Goal: Task Accomplishment & Management: Manage account settings

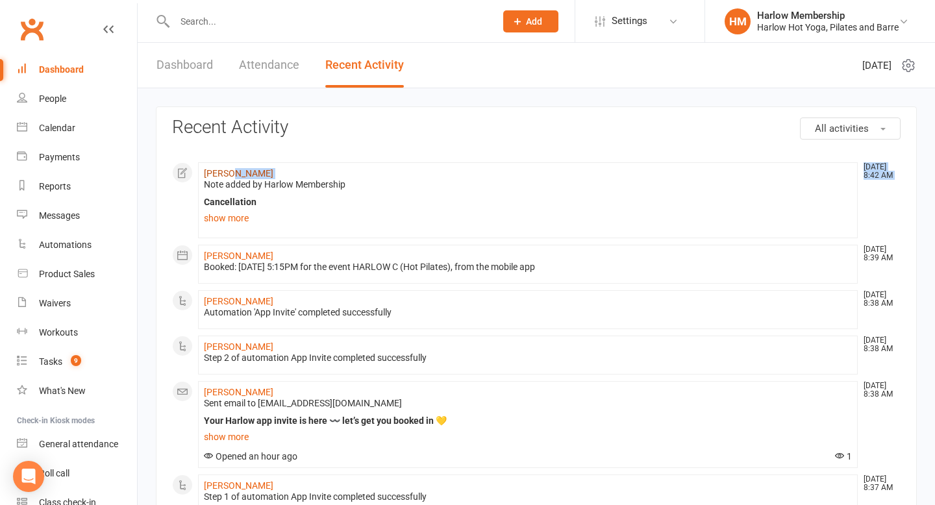
click at [228, 179] on li "Lisa Allan Aug 18, 8:42 AM Note added by Harlow Membership Cancellation https:/…" at bounding box center [528, 200] width 660 height 76
click at [227, 175] on link "[PERSON_NAME]" at bounding box center [238, 173] width 69 height 10
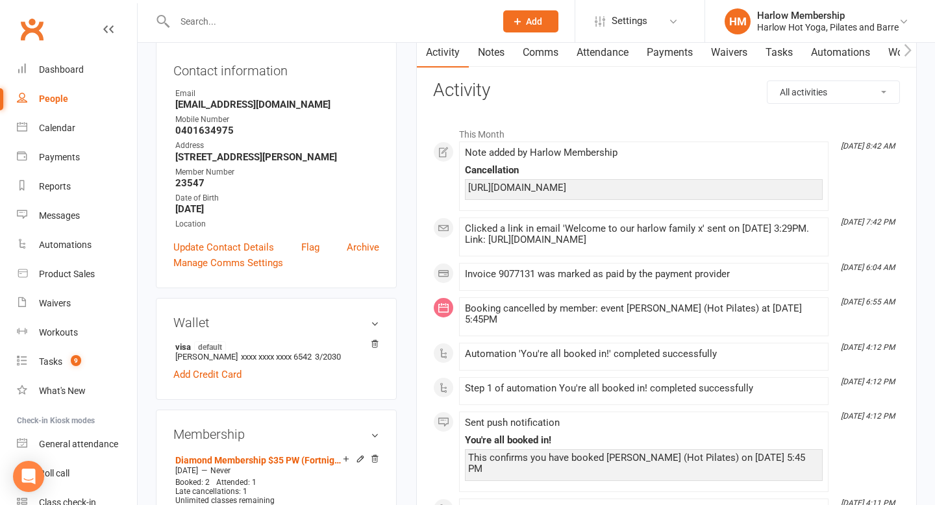
scroll to position [107, 0]
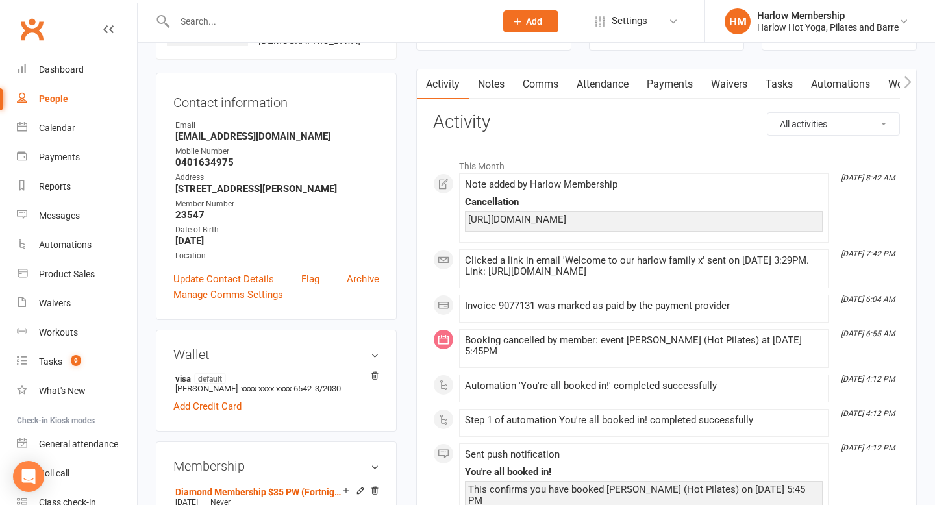
click at [683, 86] on link "Payments" at bounding box center [670, 84] width 64 height 30
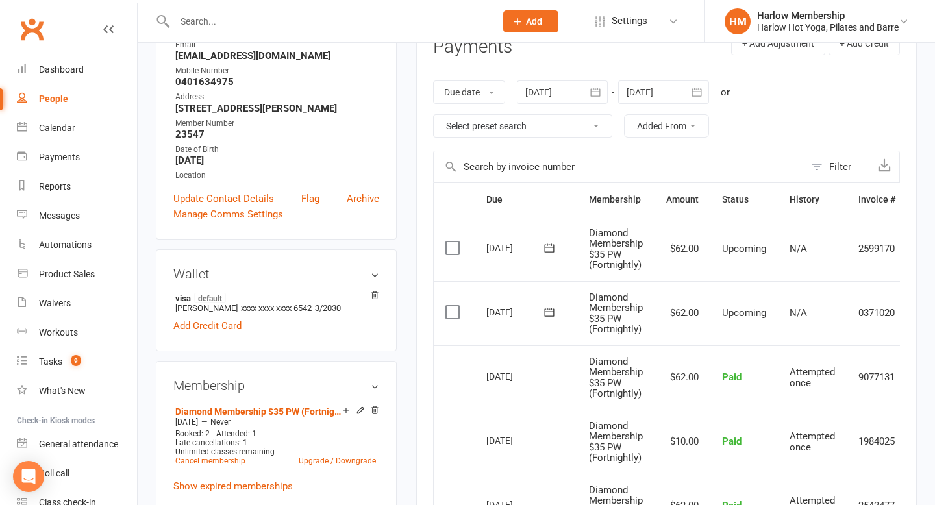
scroll to position [214, 0]
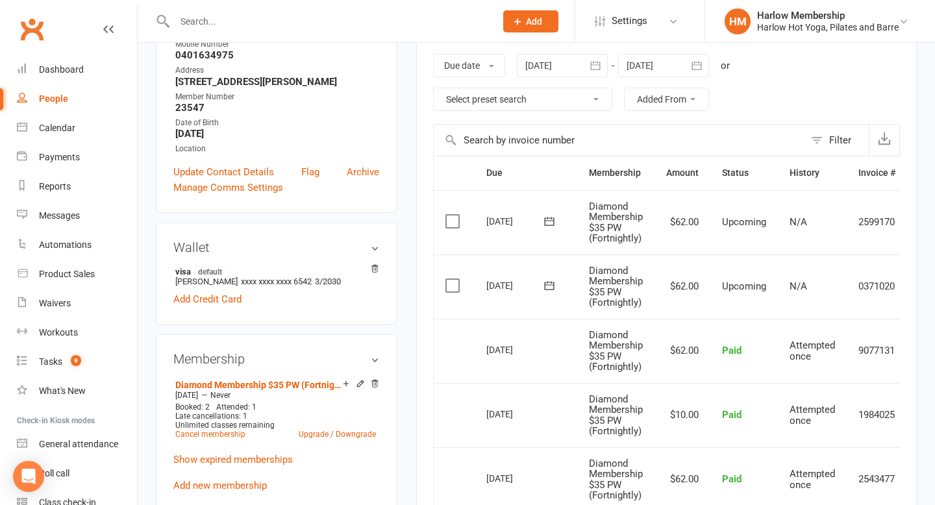
click at [547, 288] on icon at bounding box center [549, 285] width 13 height 13
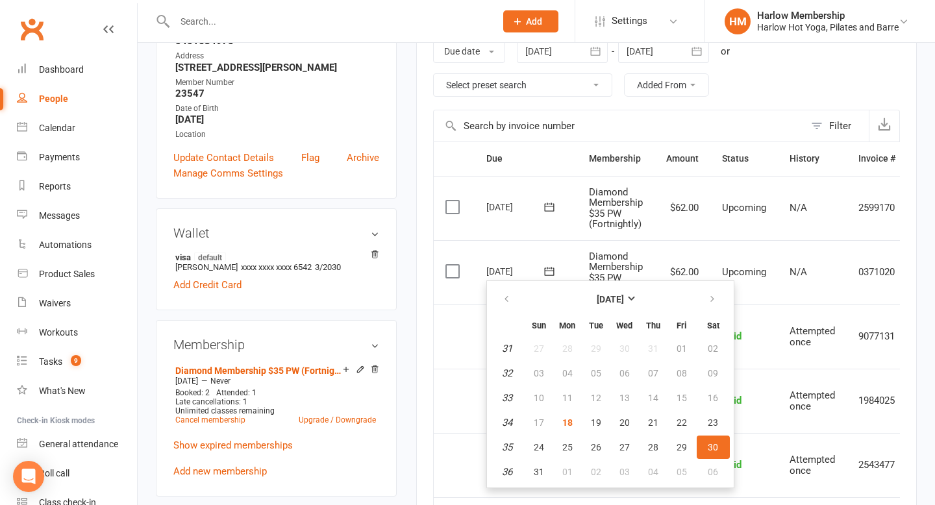
scroll to position [230, 0]
click at [559, 421] on button "18" at bounding box center [567, 421] width 27 height 23
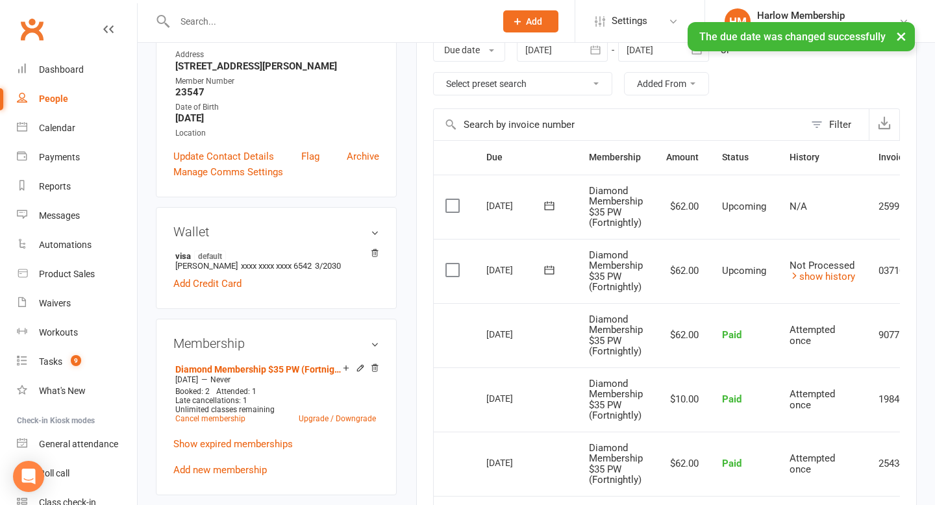
click at [548, 207] on icon at bounding box center [549, 205] width 13 height 13
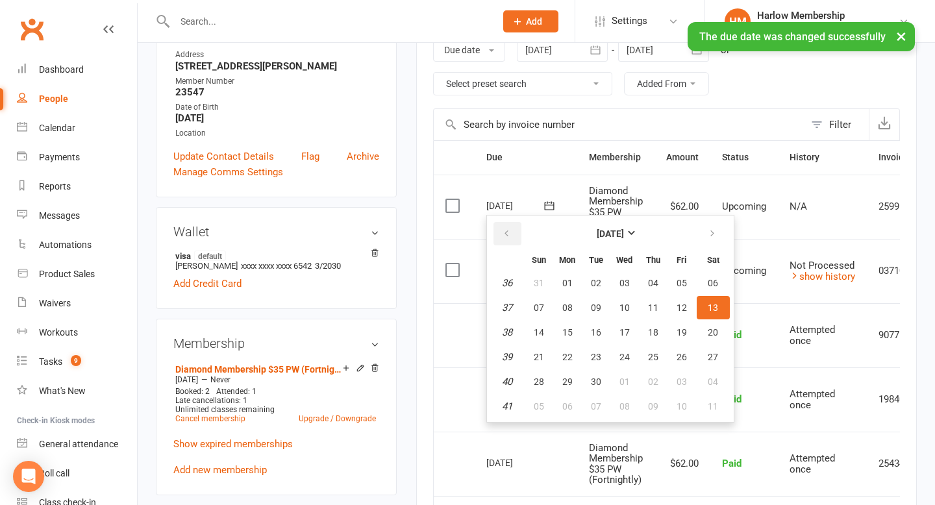
click at [510, 233] on icon "button" at bounding box center [506, 234] width 9 height 10
click at [568, 354] on span "18" at bounding box center [567, 357] width 10 height 10
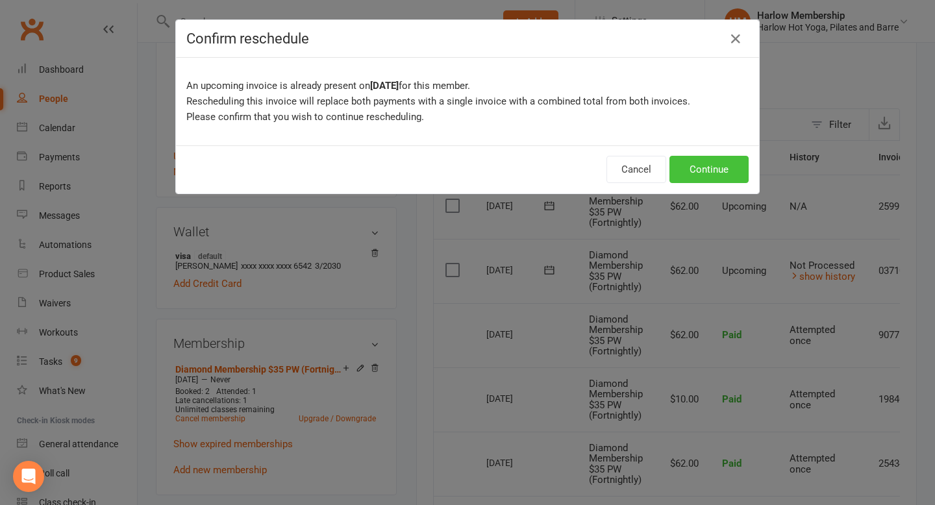
click at [698, 171] on button "Continue" at bounding box center [709, 169] width 79 height 27
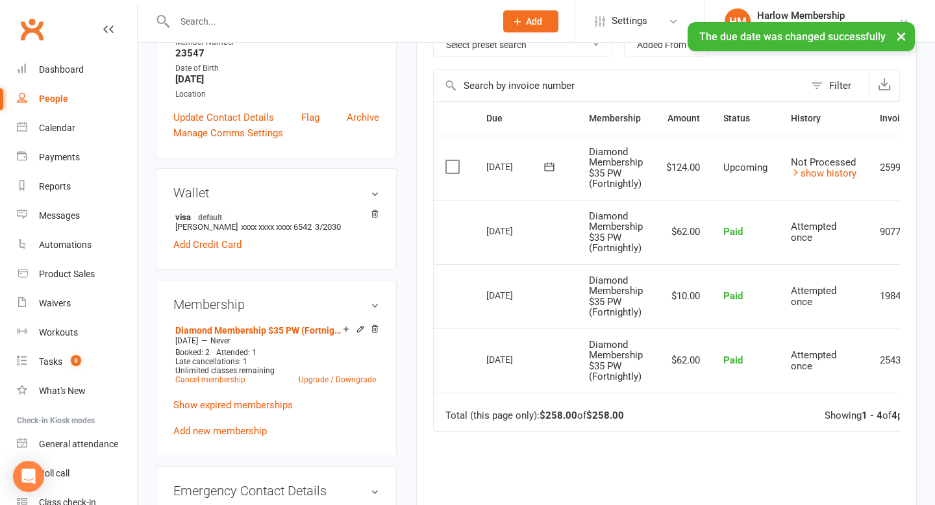
scroll to position [270, 0]
click at [228, 377] on link "Cancel membership" at bounding box center [210, 378] width 70 height 9
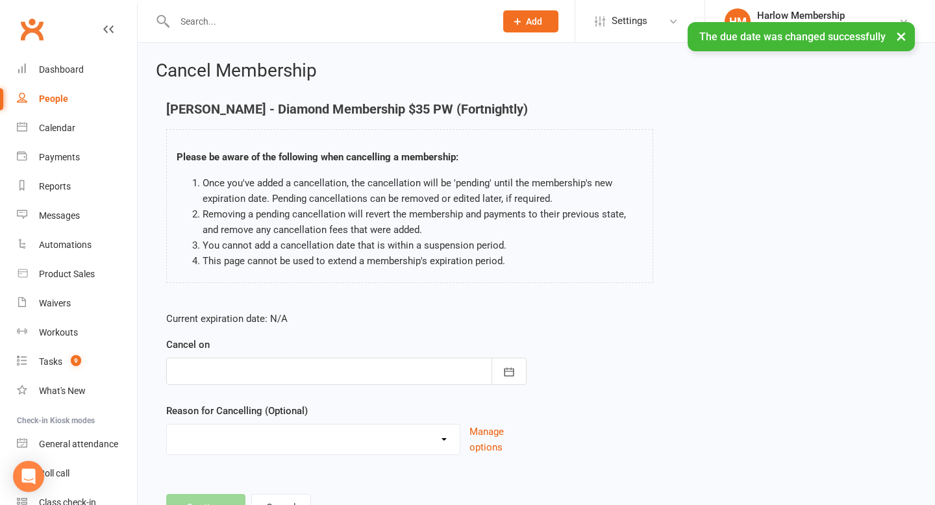
click at [307, 379] on div at bounding box center [346, 371] width 360 height 27
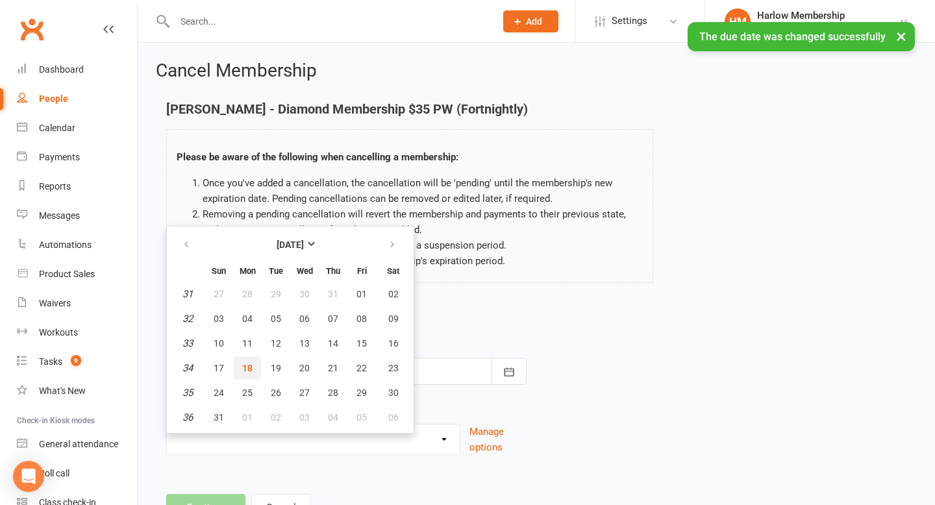
click at [255, 369] on button "18" at bounding box center [247, 368] width 27 height 23
type input "18 Aug 2025"
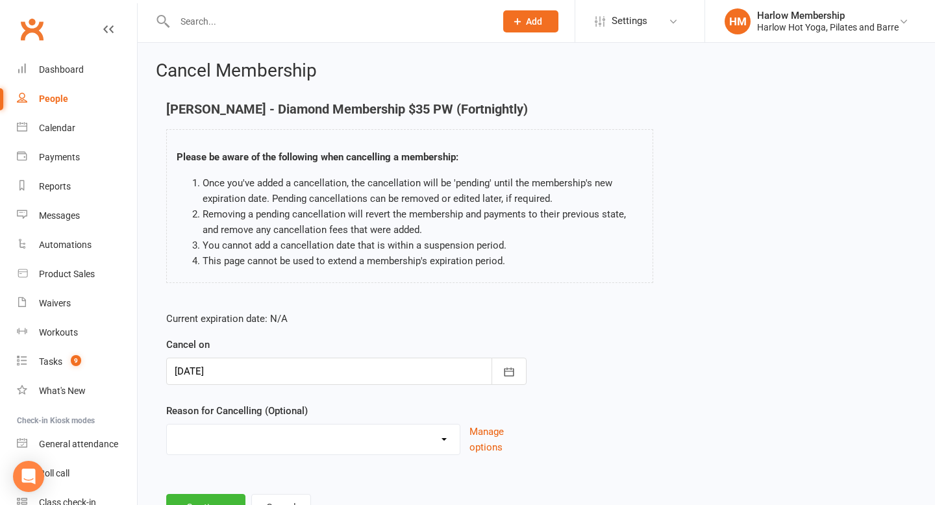
click at [253, 444] on select "Don’t enjoy classes Holiday Injury Joined somewhere else Move out of area Movin…" at bounding box center [313, 438] width 293 height 26
select select "6"
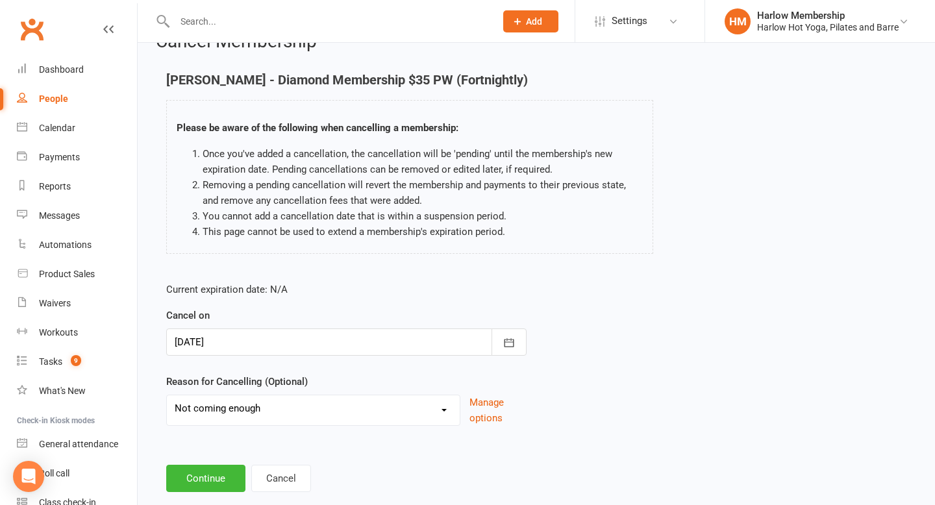
scroll to position [34, 0]
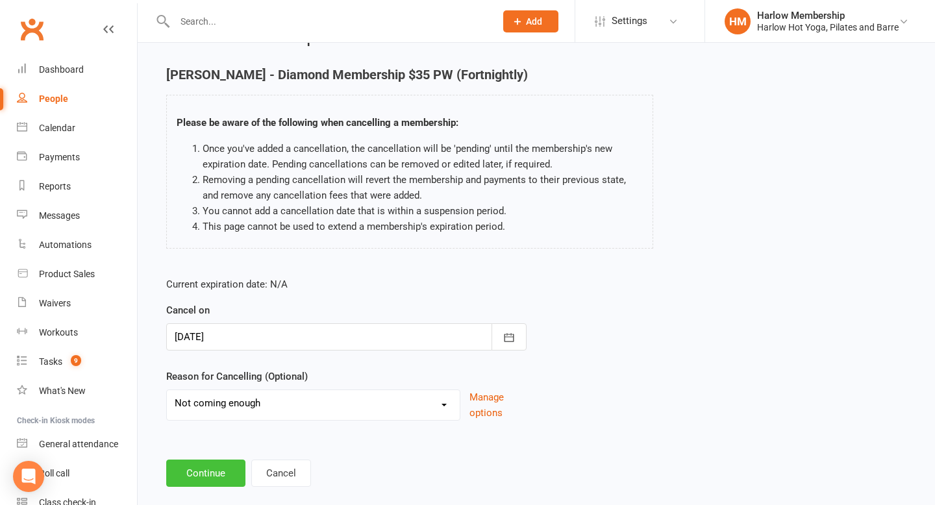
click at [212, 477] on button "Continue" at bounding box center [205, 473] width 79 height 27
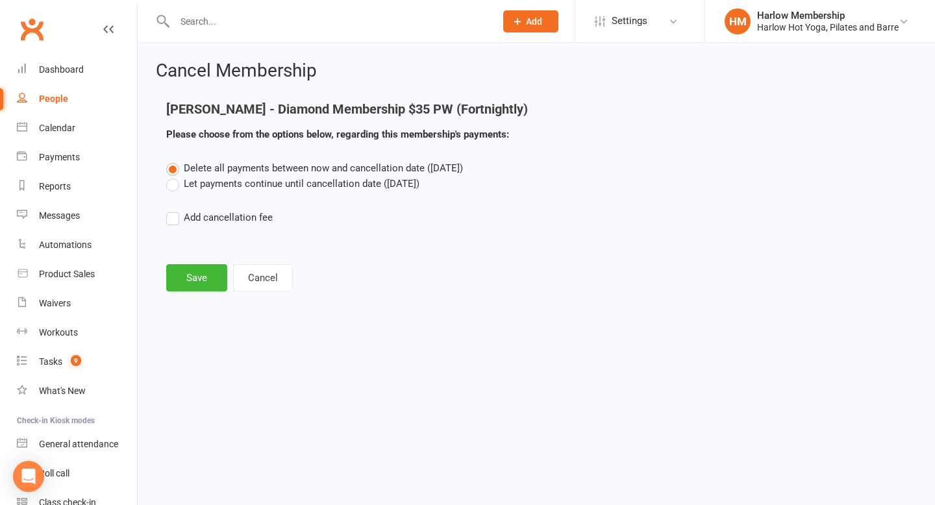
scroll to position [0, 0]
click at [169, 221] on label "Add cancellation fee" at bounding box center [219, 218] width 107 height 16
click at [169, 210] on input "Add cancellation fee" at bounding box center [170, 210] width 8 height 0
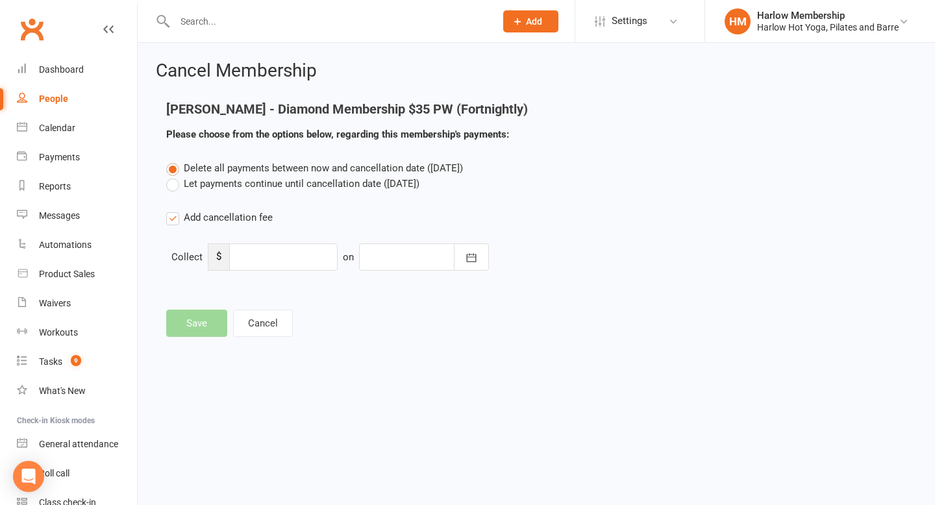
click at [175, 184] on label "Let payments continue until cancellation date (Aug 18, 2025)" at bounding box center [292, 184] width 253 height 16
click at [175, 176] on input "Let payments continue until cancellation date (Aug 18, 2025)" at bounding box center [170, 176] width 8 height 0
click at [260, 253] on input "number" at bounding box center [283, 257] width 108 height 27
type input "195"
click at [465, 260] on icon "button" at bounding box center [471, 257] width 13 height 13
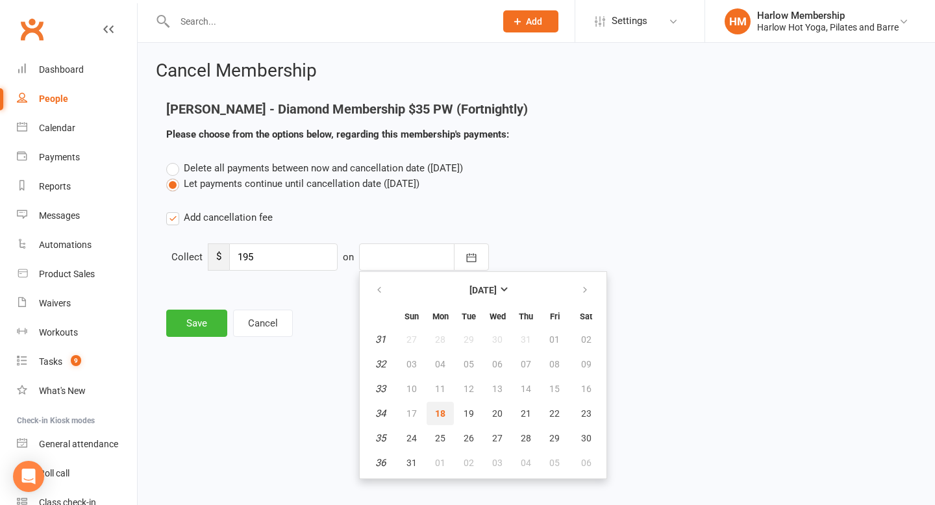
click at [438, 420] on button "18" at bounding box center [440, 413] width 27 height 23
type input "18 Aug 2025"
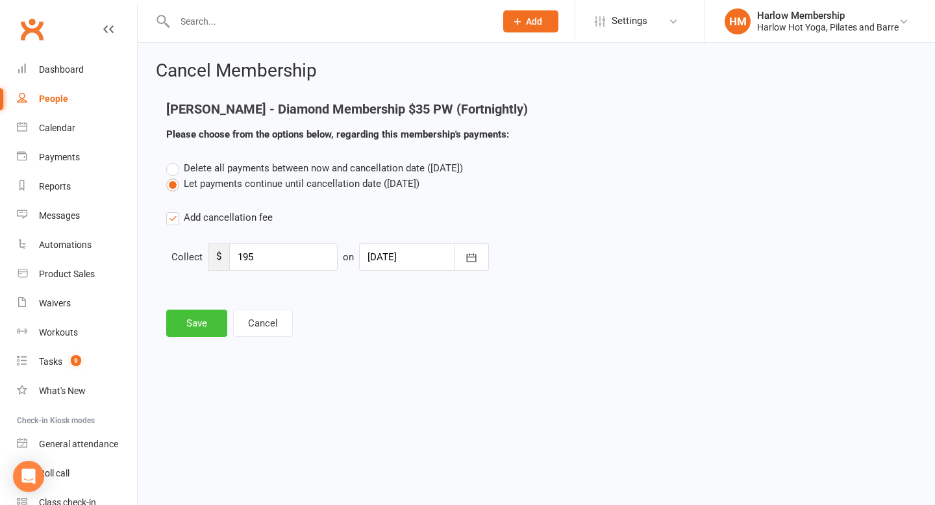
click at [197, 326] on button "Save" at bounding box center [196, 323] width 61 height 27
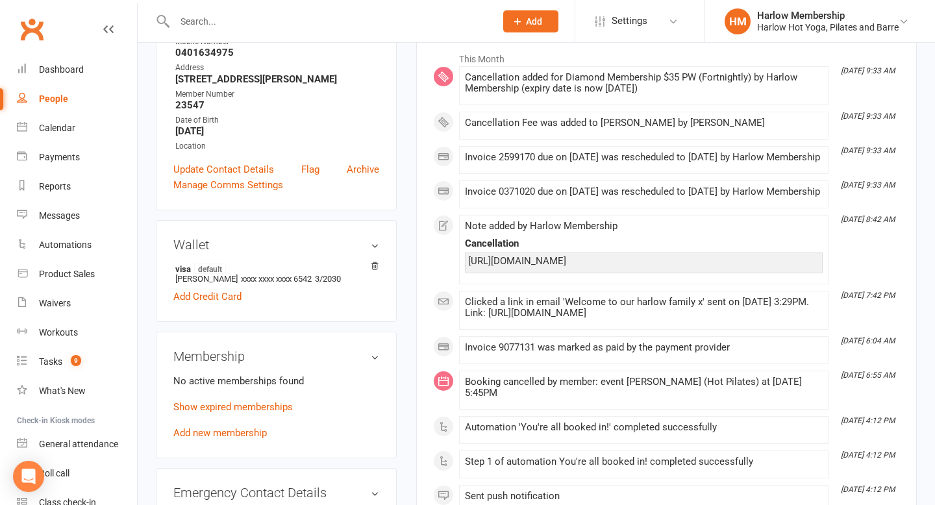
scroll to position [236, 0]
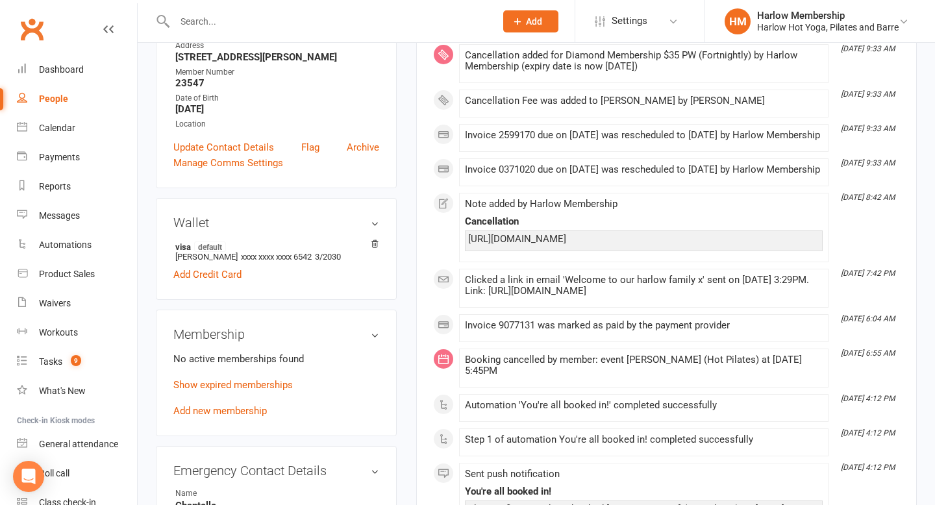
click at [260, 375] on membership-list "No active memberships found Show expired memberships Add new membership" at bounding box center [276, 384] width 206 height 66
click at [260, 387] on link "Show expired memberships" at bounding box center [232, 385] width 119 height 12
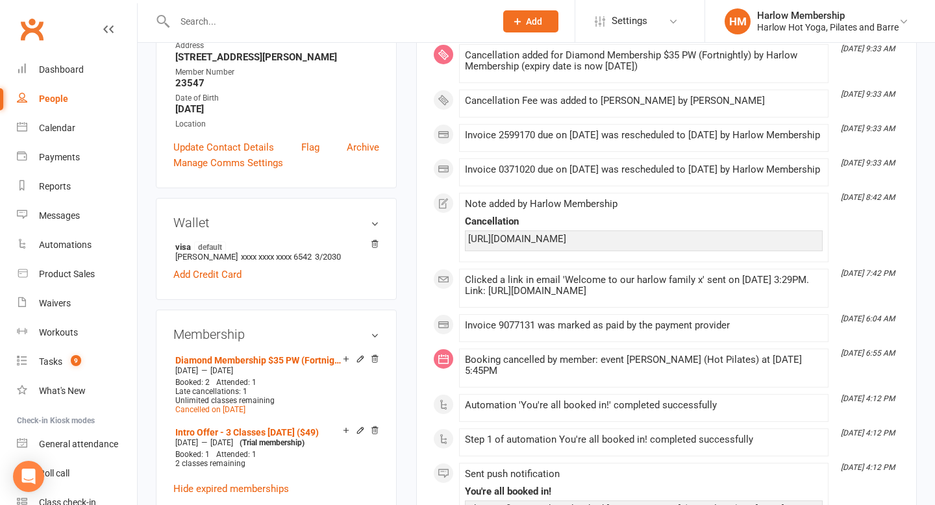
click at [229, 26] on input "text" at bounding box center [329, 21] width 316 height 18
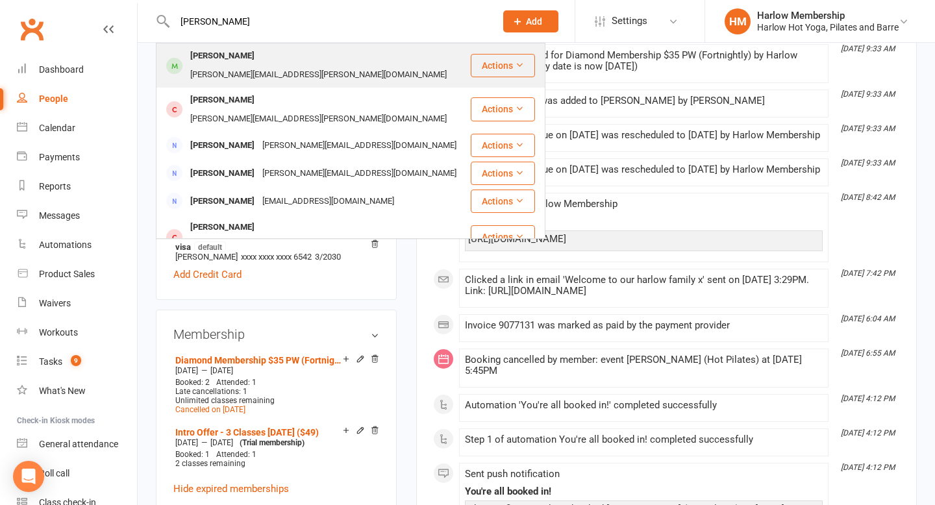
type input "stephen barb"
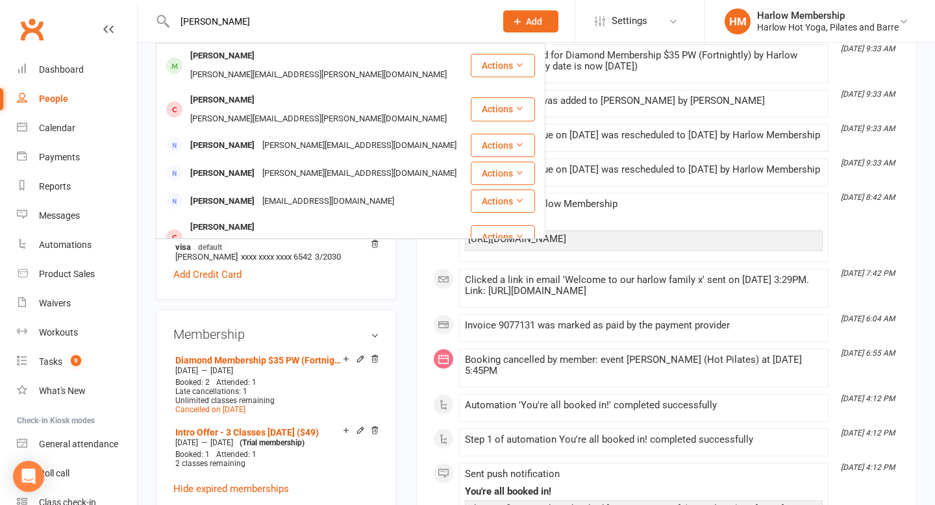
click at [242, 58] on div "Stephen Barber" at bounding box center [222, 56] width 72 height 19
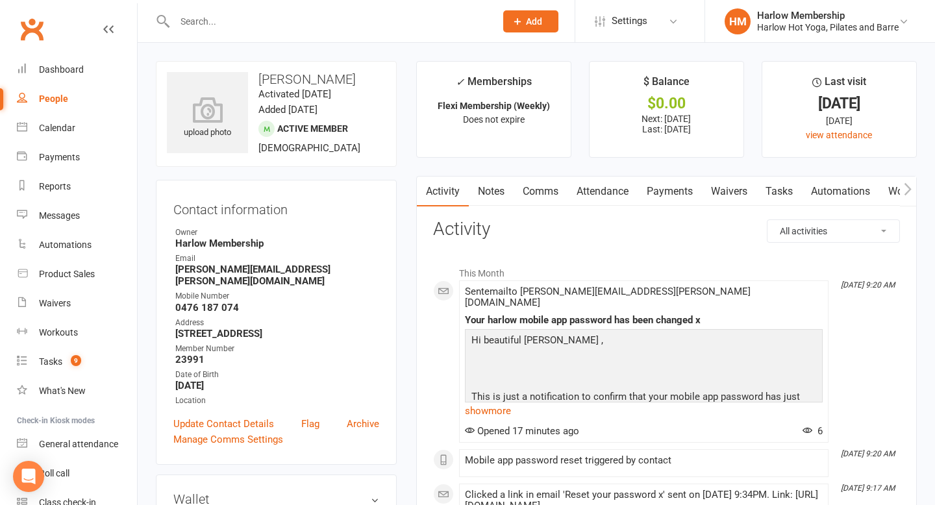
click at [907, 194] on icon "button" at bounding box center [908, 189] width 8 height 14
click at [717, 194] on link "Mobile App" at bounding box center [718, 192] width 70 height 30
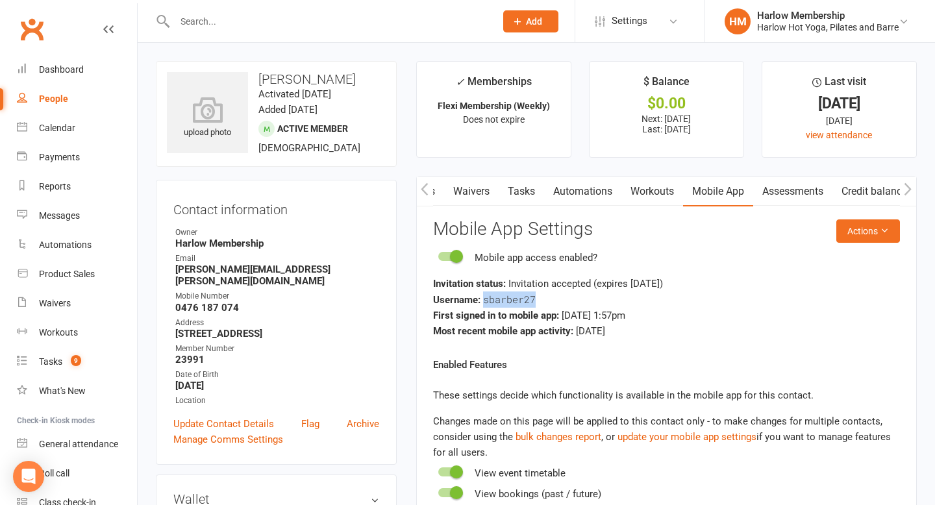
drag, startPoint x: 484, startPoint y: 301, endPoint x: 558, endPoint y: 300, distance: 74.0
click at [558, 300] on div "Username: sbarber27" at bounding box center [666, 300] width 467 height 16
copy span "sbarber27"
click at [72, 63] on link "Dashboard" at bounding box center [77, 69] width 120 height 29
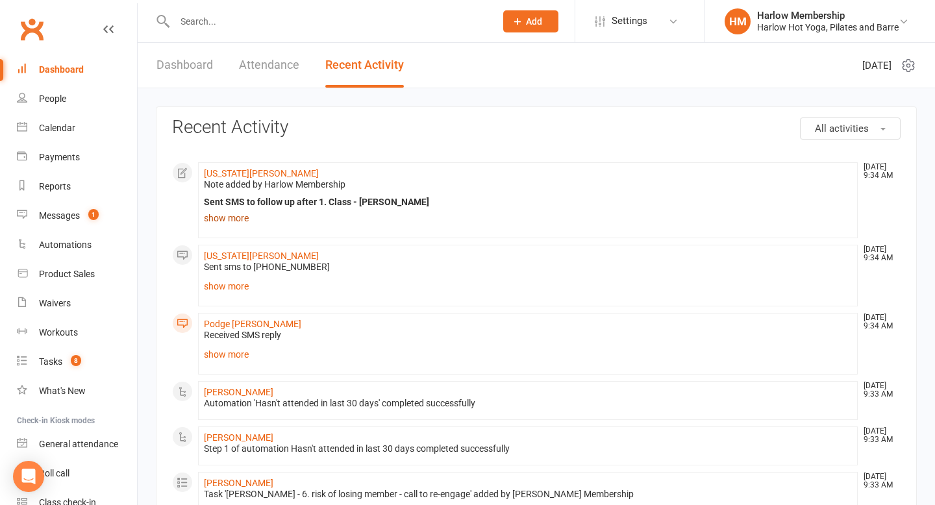
click at [235, 212] on link "show more" at bounding box center [528, 218] width 648 height 18
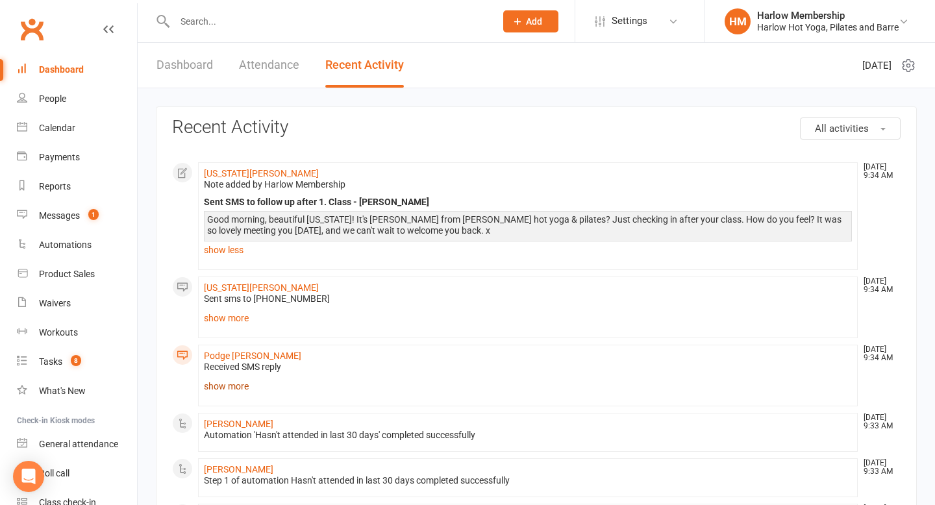
click at [240, 379] on li "Podge [PERSON_NAME] [DATE] 9:34 AM Received SMS reply Hey that was actually the…" at bounding box center [528, 376] width 660 height 62
click at [241, 387] on link "show more" at bounding box center [528, 386] width 648 height 18
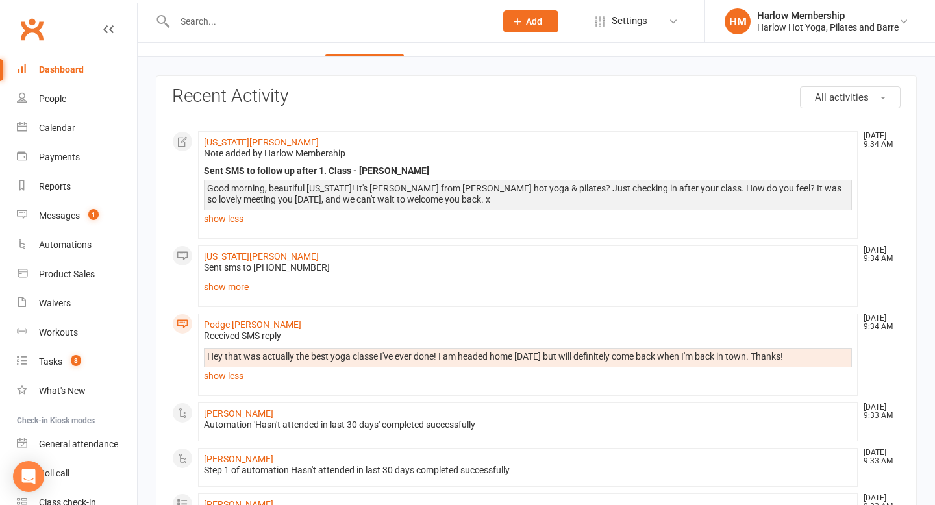
scroll to position [33, 0]
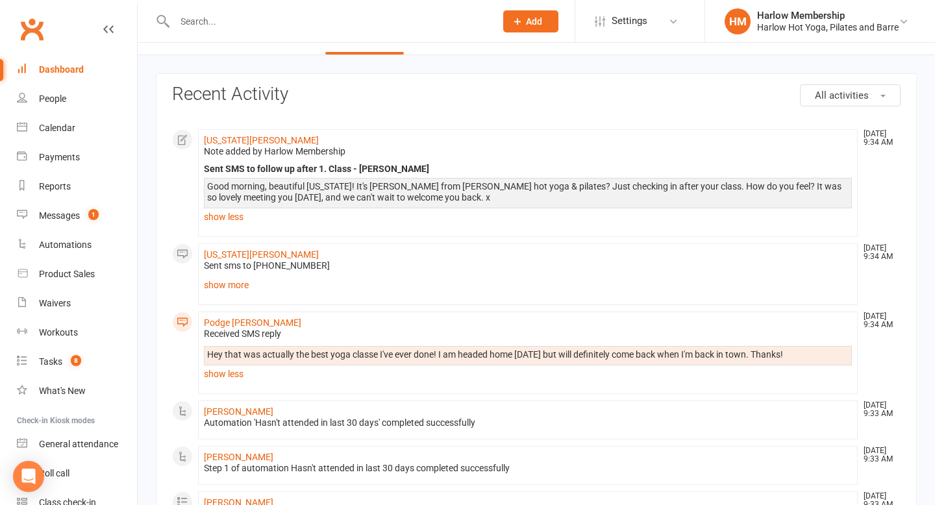
click at [207, 19] on input "text" at bounding box center [329, 21] width 316 height 18
paste input "[PERSON_NAME]"
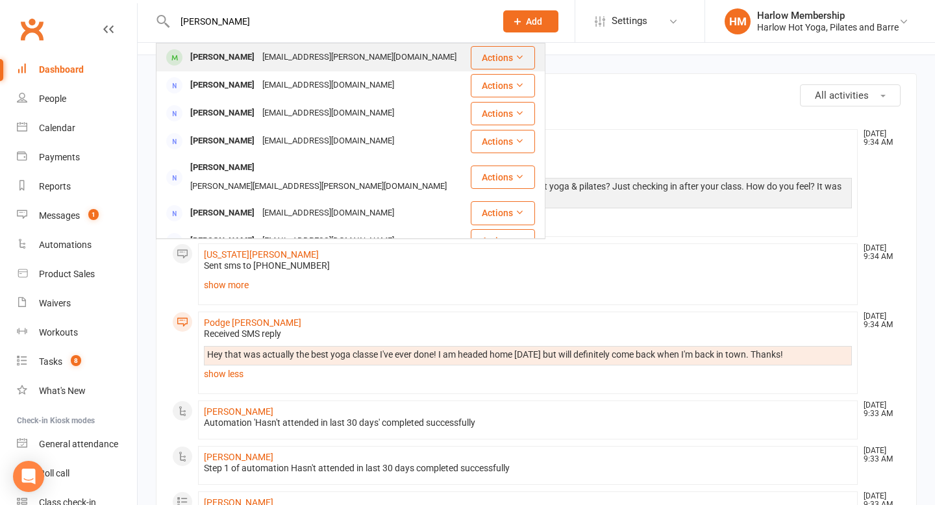
type input "[PERSON_NAME]"
click at [296, 56] on div "[EMAIL_ADDRESS][PERSON_NAME][DOMAIN_NAME]" at bounding box center [359, 57] width 202 height 19
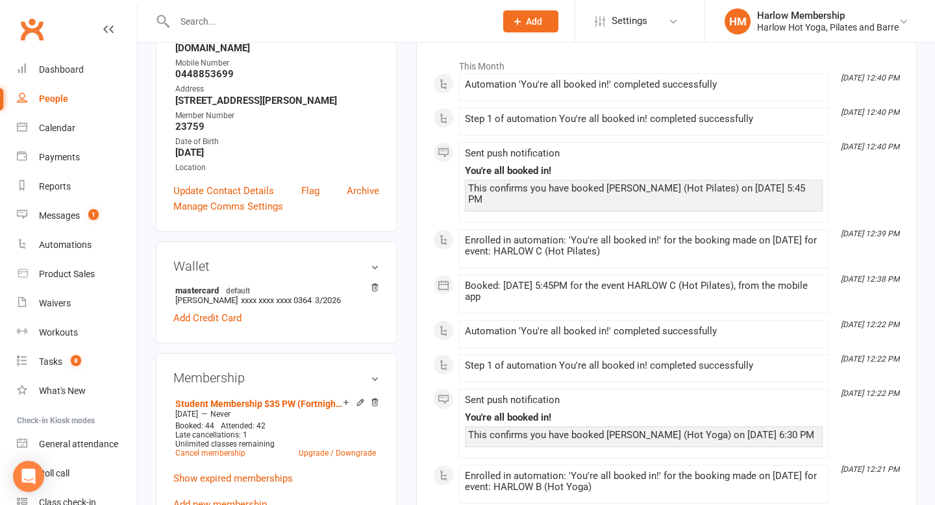
scroll to position [210, 0]
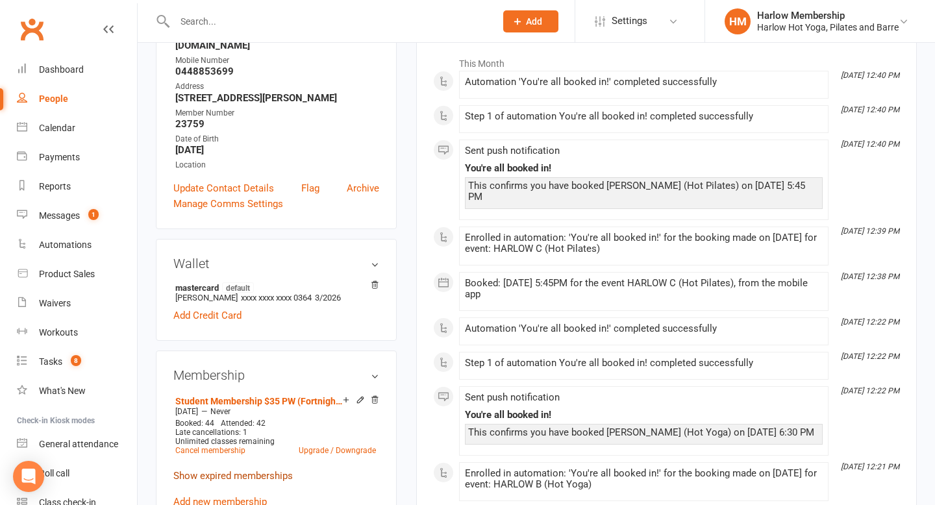
click at [240, 470] on link "Show expired memberships" at bounding box center [232, 476] width 119 height 12
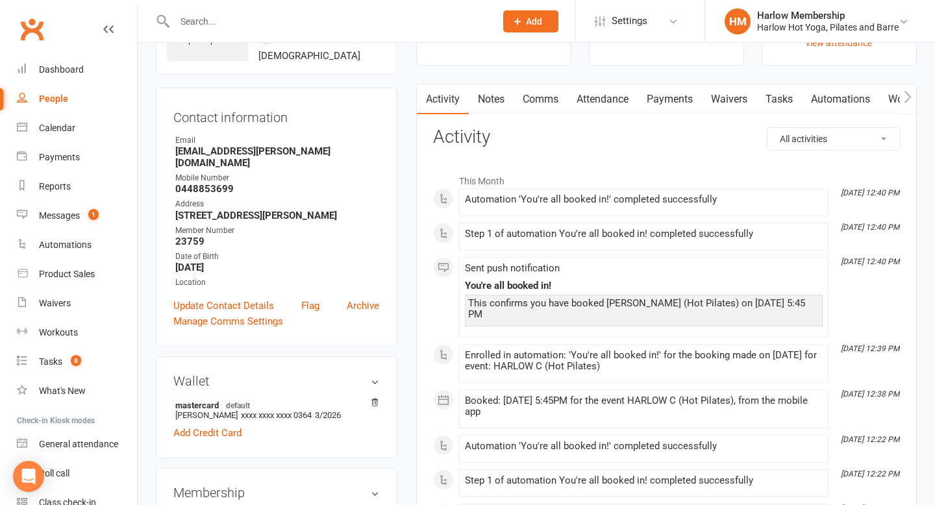
scroll to position [10, 0]
